Goal: Transaction & Acquisition: Purchase product/service

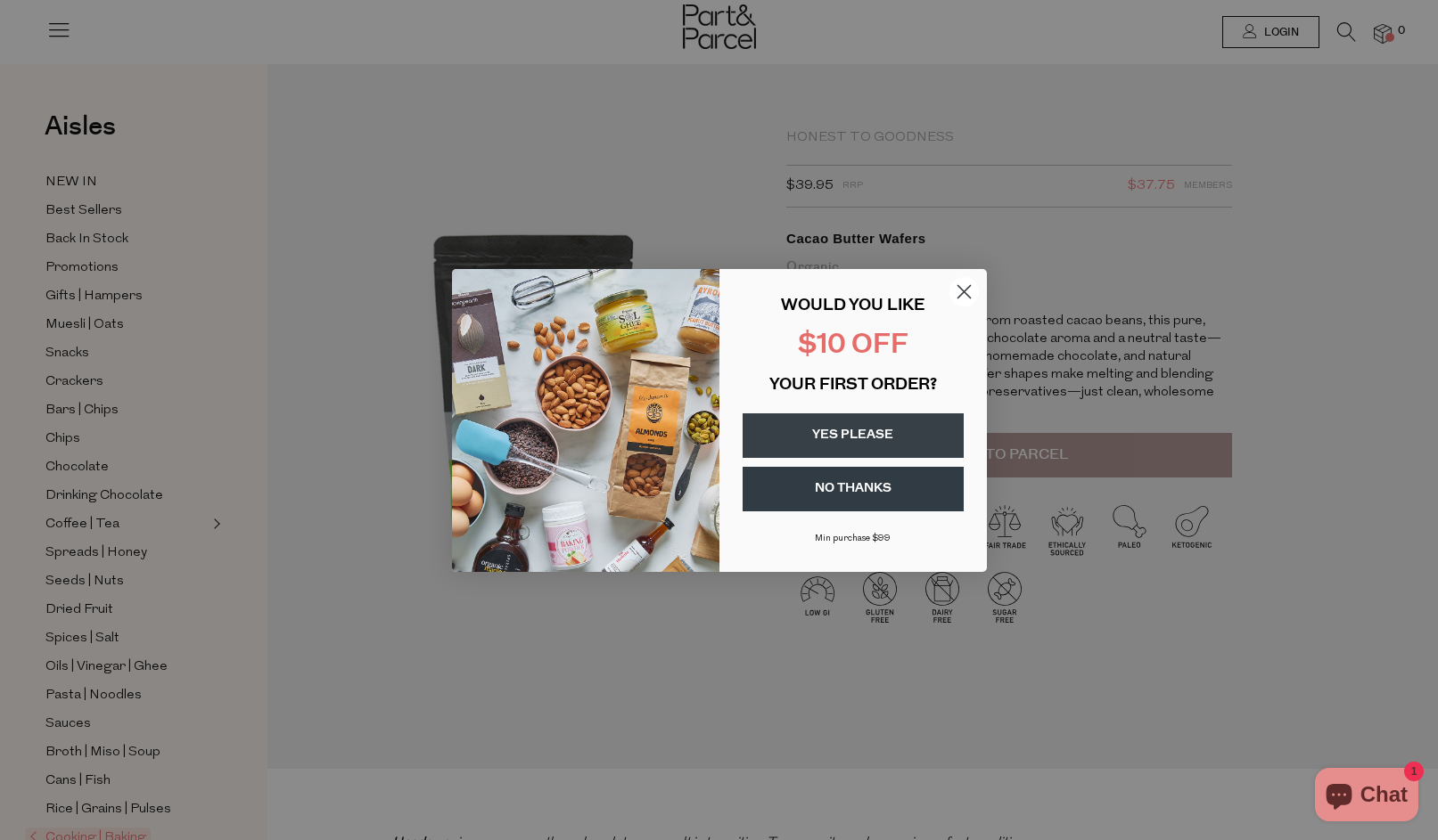
click at [955, 281] on circle "Close dialog" at bounding box center [963, 290] width 29 height 29
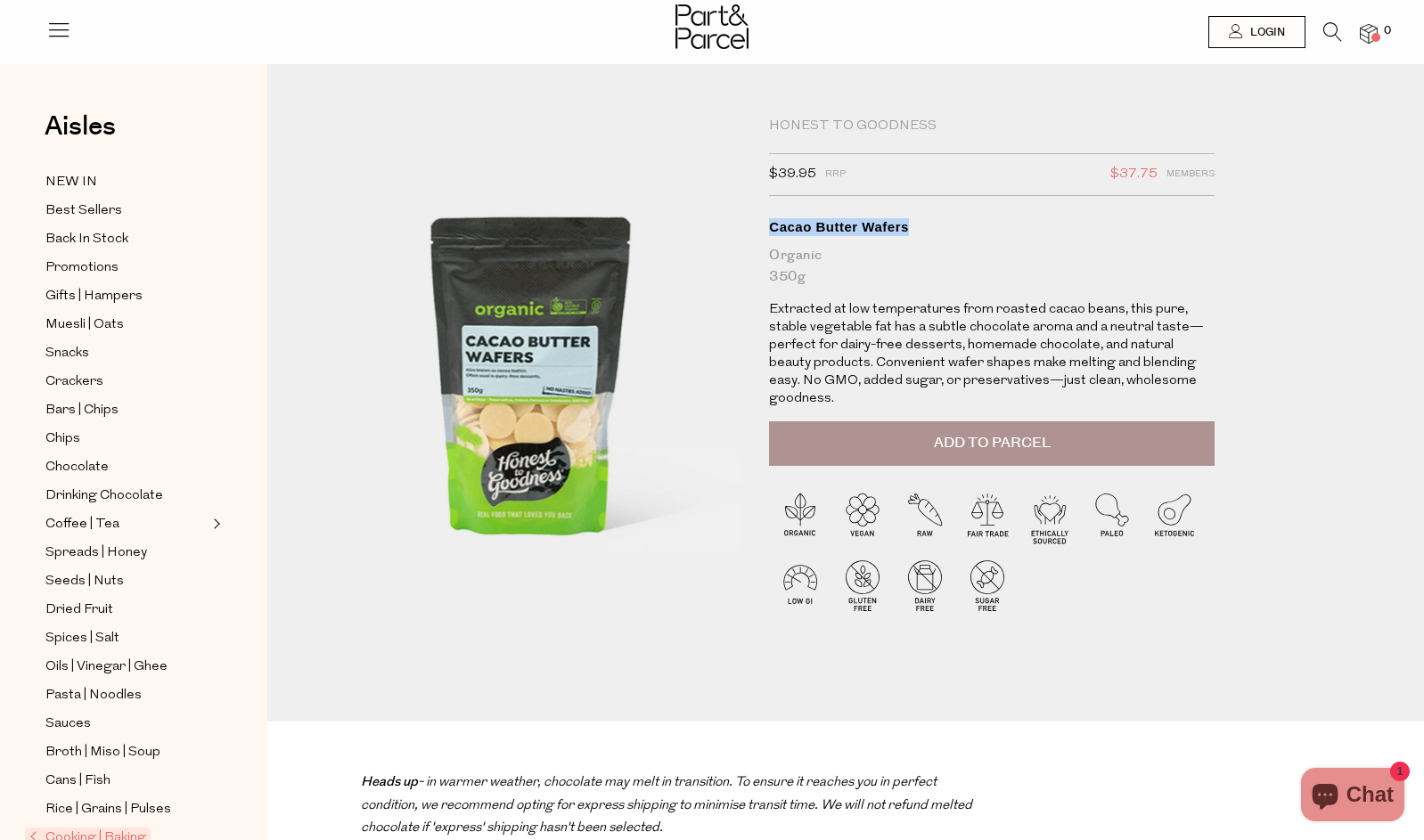
drag, startPoint x: 780, startPoint y: 239, endPoint x: 929, endPoint y: 236, distance: 149.0
click at [929, 236] on div "Cacao Butter Wafers" at bounding box center [991, 227] width 446 height 18
copy div "Cacao Butter Wafers"
click at [1339, 32] on icon at bounding box center [1332, 32] width 19 height 20
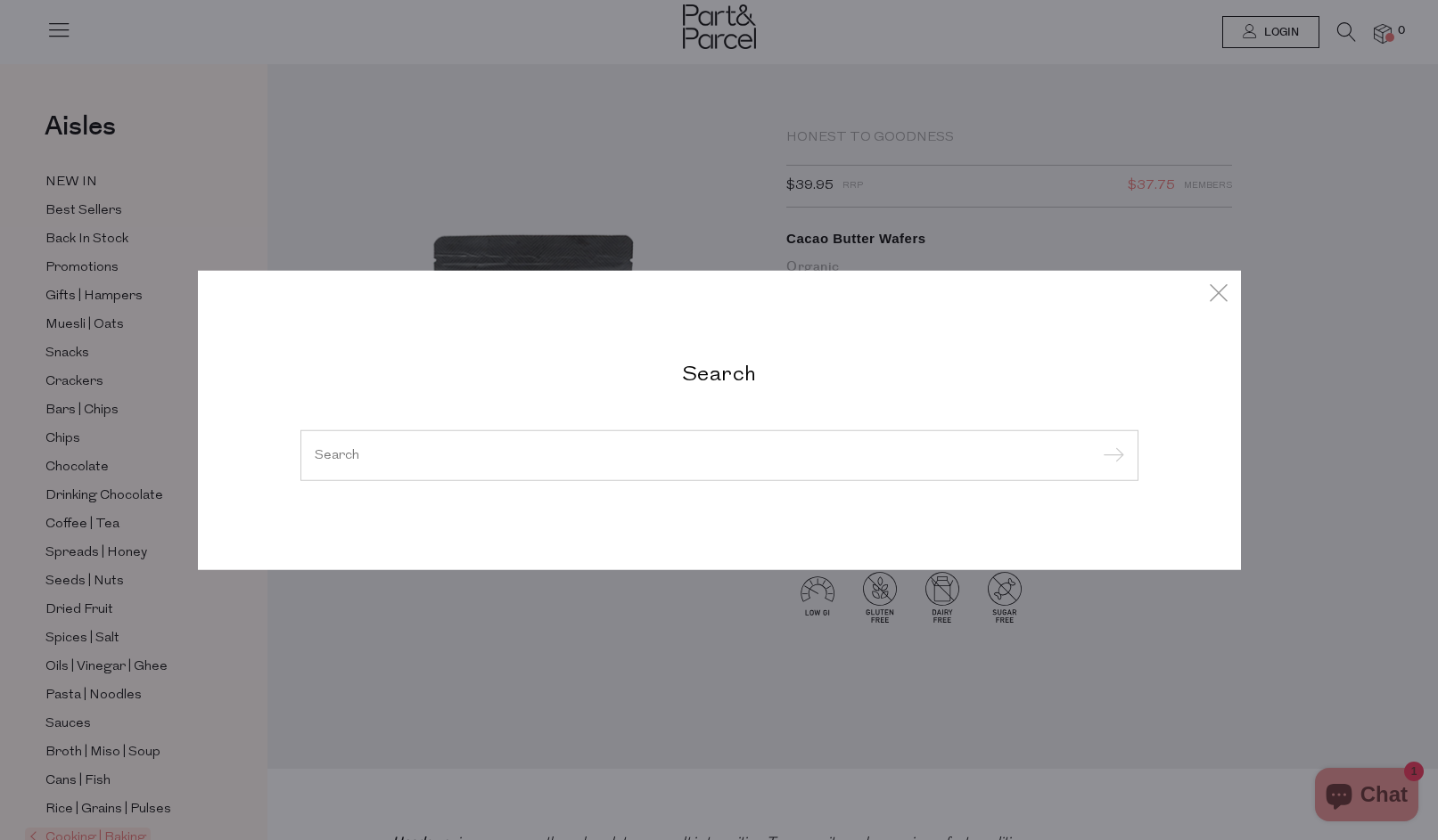
click at [607, 445] on div at bounding box center [719, 455] width 838 height 52
click at [529, 470] on div at bounding box center [719, 455] width 838 height 52
click at [503, 462] on input "search" at bounding box center [719, 454] width 809 height 13
paste input "Cacao Butter Wafers"
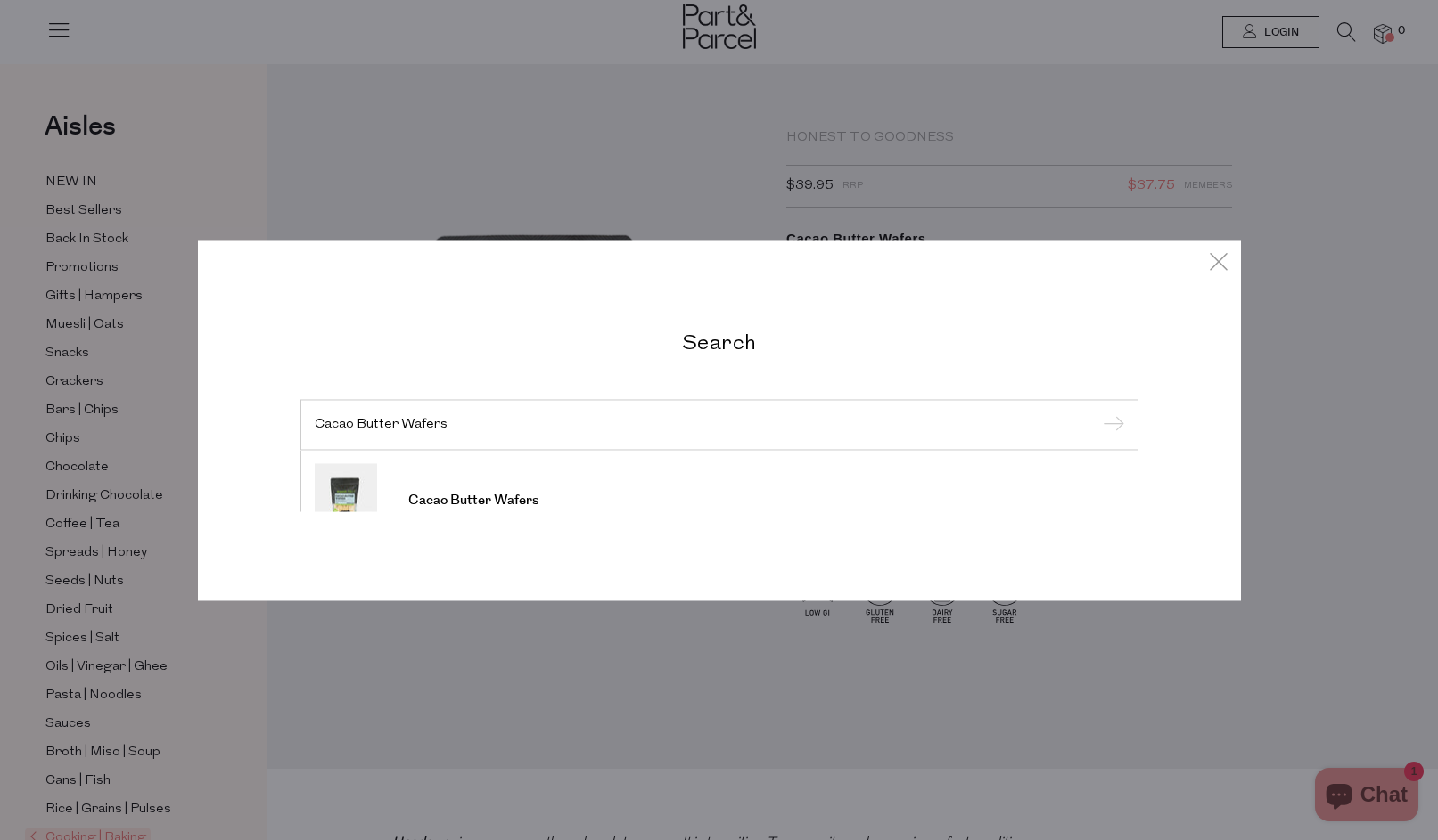
type input "Cacao Butter Wafers"
click at [1097, 412] on input "submit" at bounding box center [1110, 426] width 27 height 27
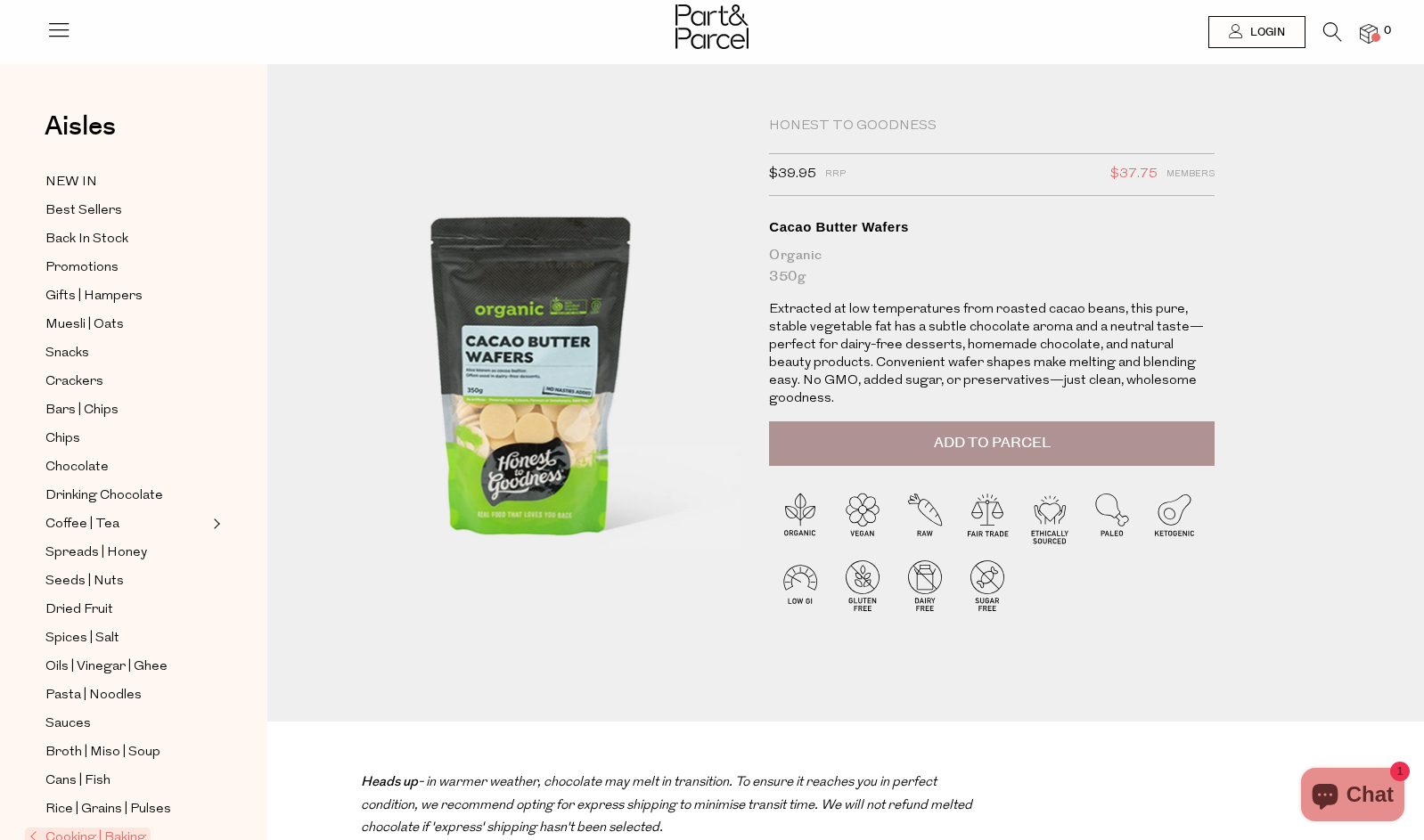
click at [1010, 433] on span "Add to Parcel" at bounding box center [992, 443] width 117 height 21
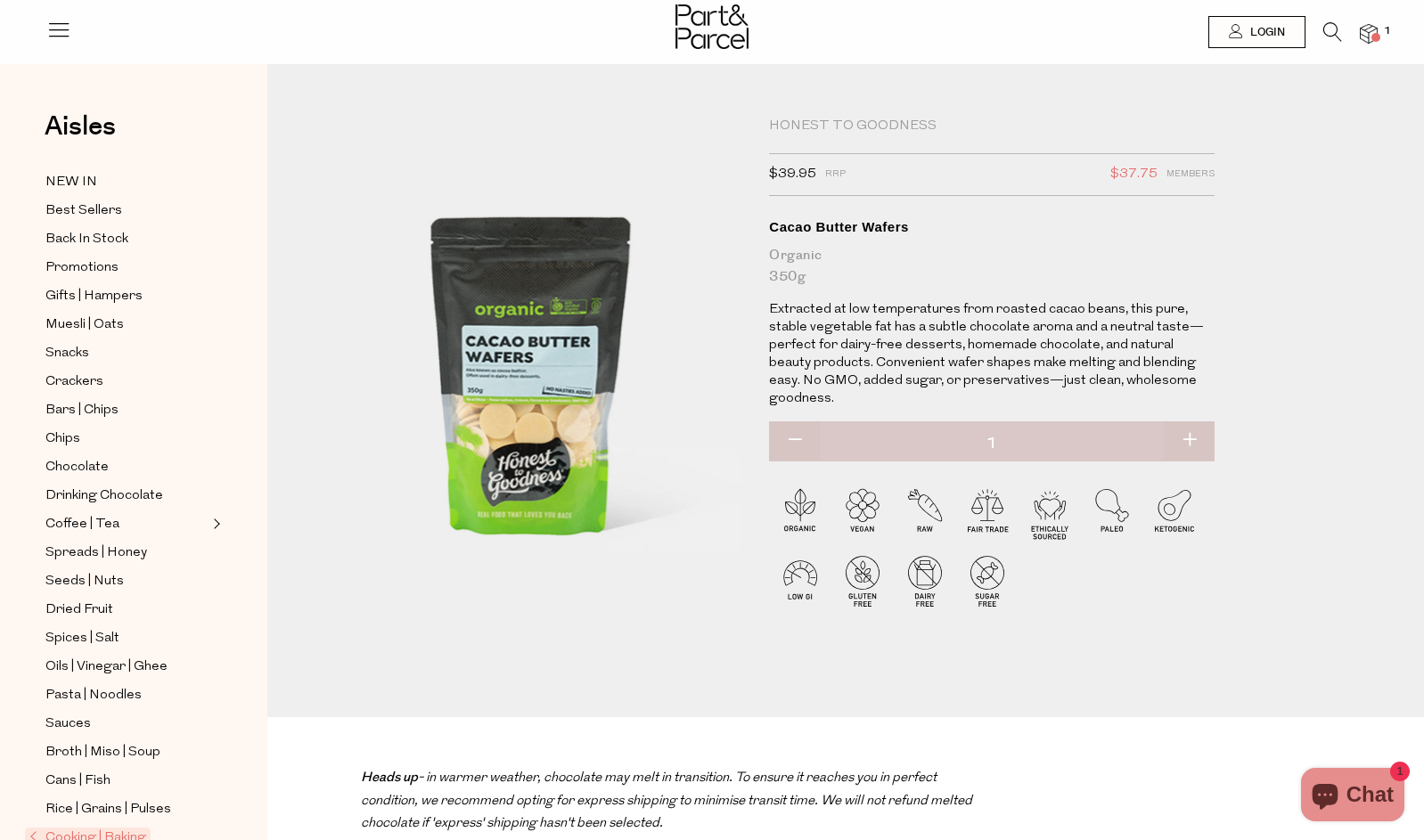
click at [1371, 29] on img at bounding box center [1369, 34] width 18 height 21
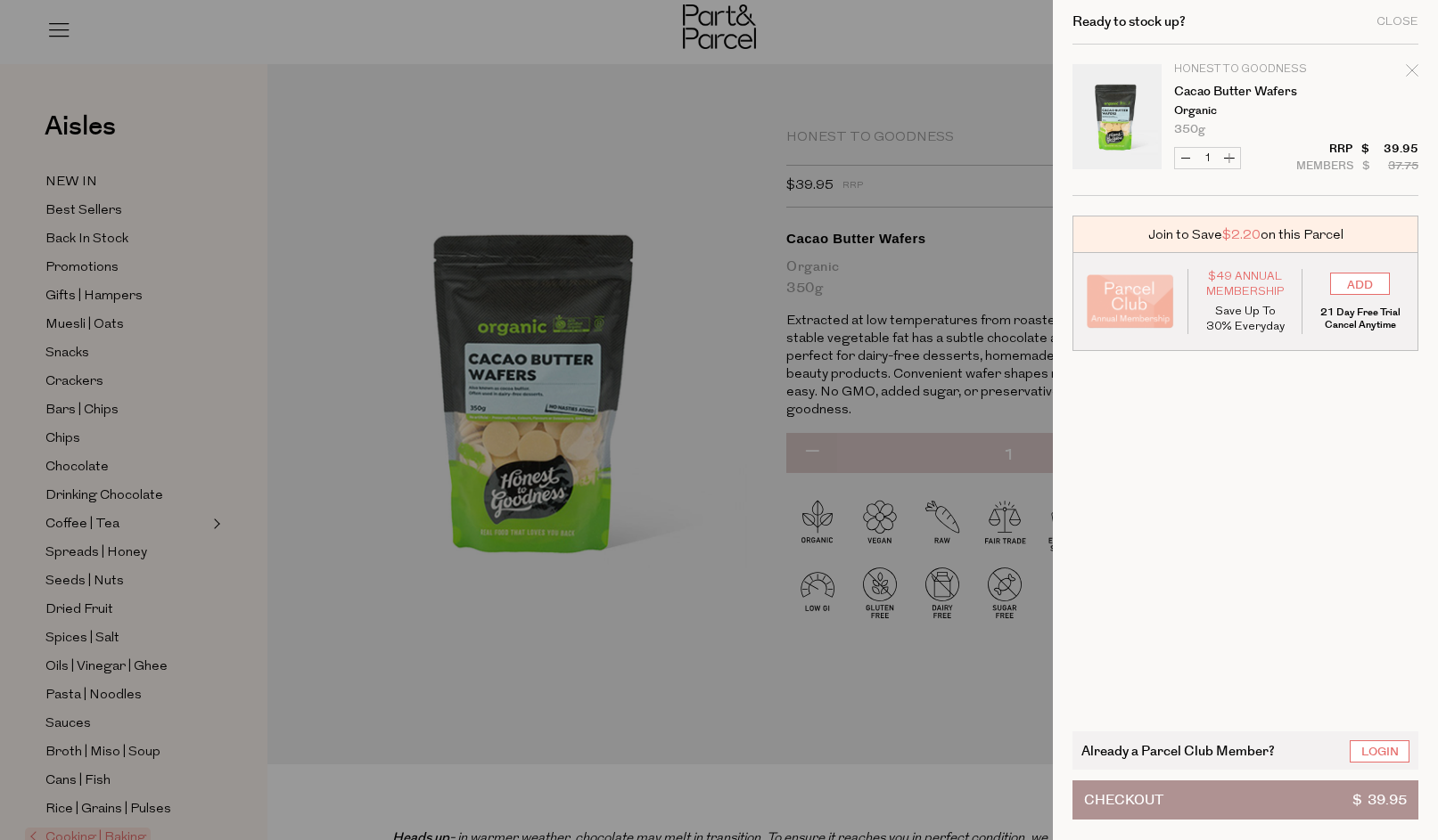
click at [1291, 795] on button "Checkout $ 39.95" at bounding box center [1244, 800] width 346 height 39
